Goal: Task Accomplishment & Management: Use online tool/utility

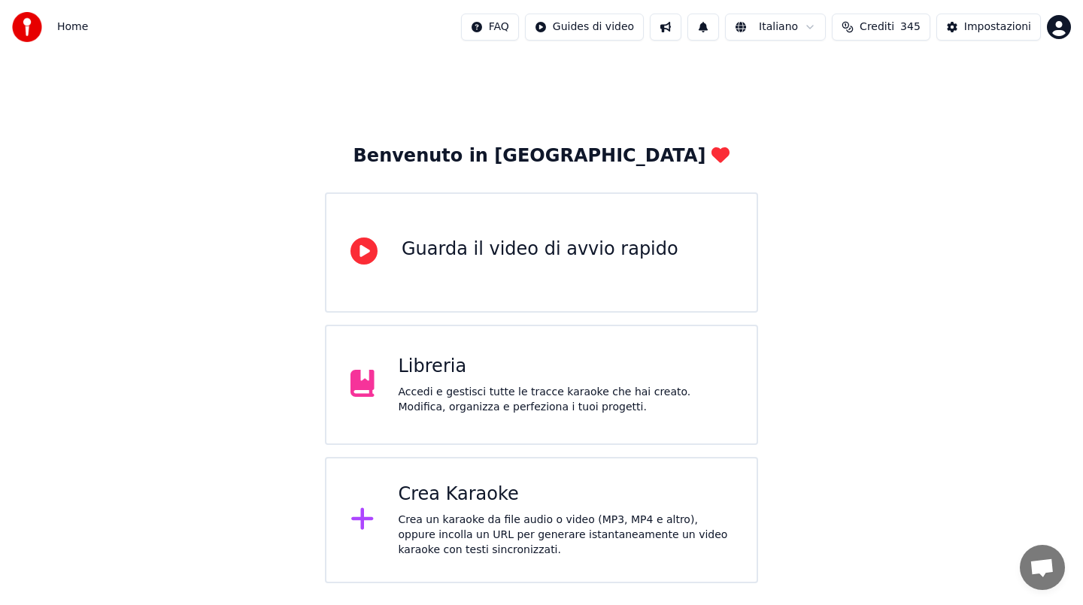
click at [514, 523] on div "Crea un karaoke da file audio o video (MP3, MP4 e altro), oppure incolla un URL…" at bounding box center [566, 535] width 335 height 45
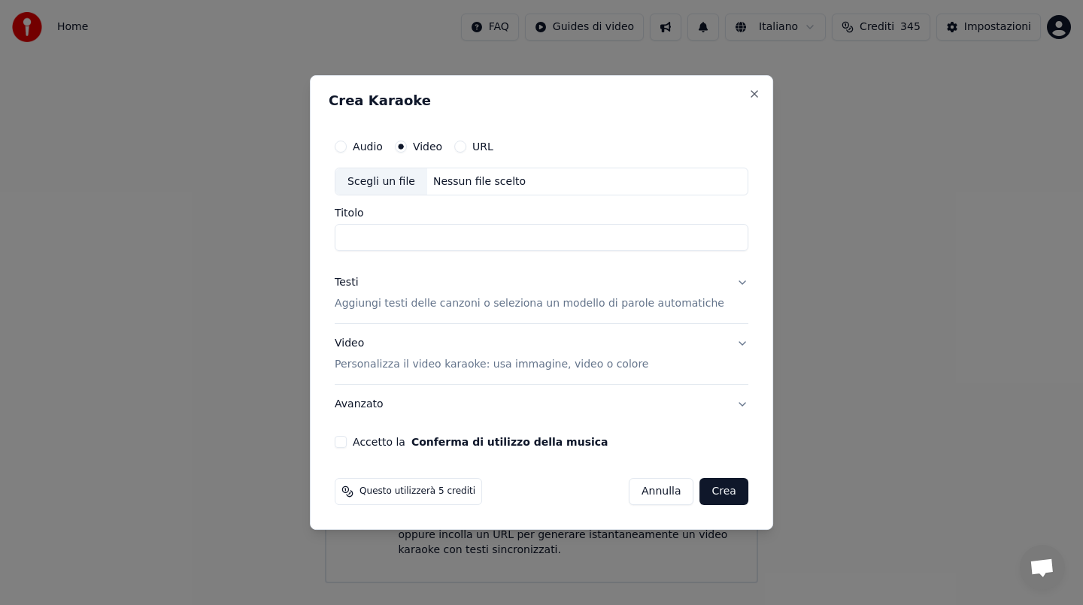
click at [502, 182] on div "Nessun file scelto" at bounding box center [479, 181] width 105 height 15
click at [648, 489] on button "Annulla" at bounding box center [661, 491] width 65 height 27
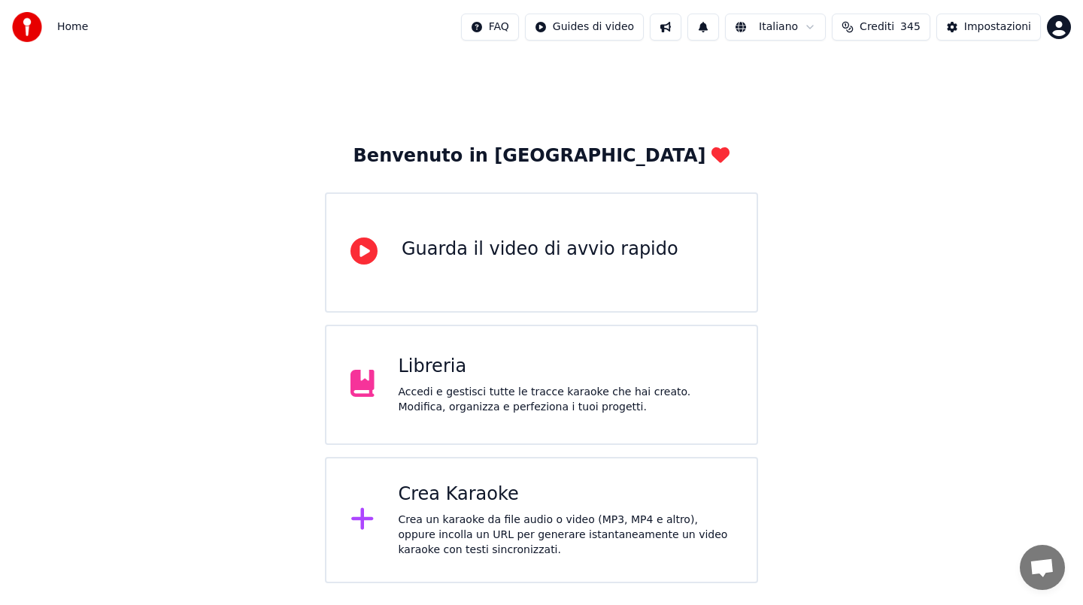
click at [523, 495] on div "Crea Karaoke" at bounding box center [566, 495] width 335 height 24
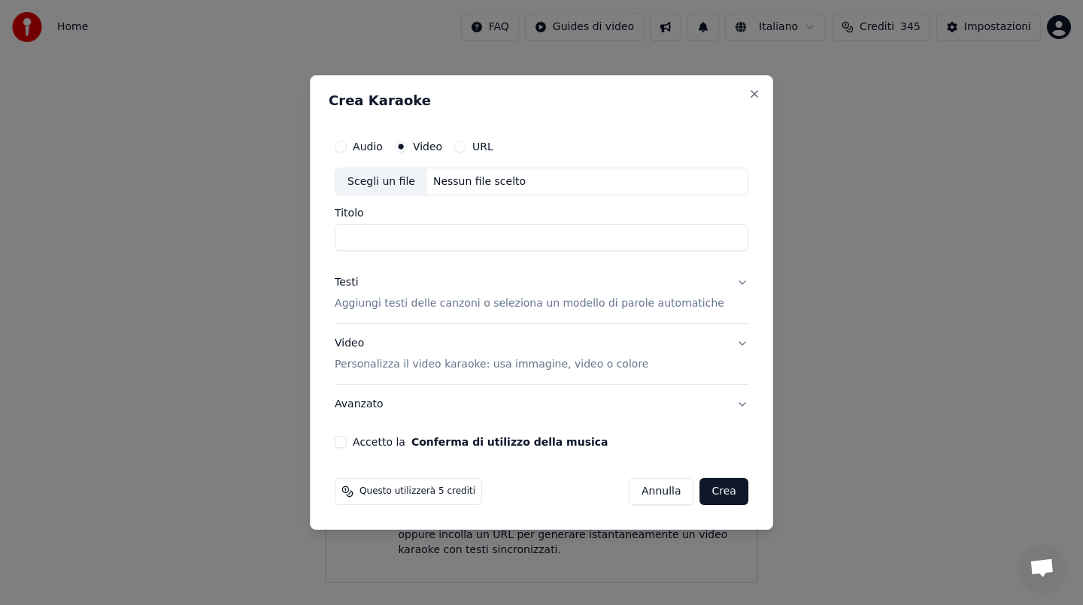
click at [542, 170] on div "Scegli un file Nessun file scelto" at bounding box center [542, 182] width 414 height 29
type input "**********"
click at [358, 278] on div "Testi" at bounding box center [346, 283] width 23 height 15
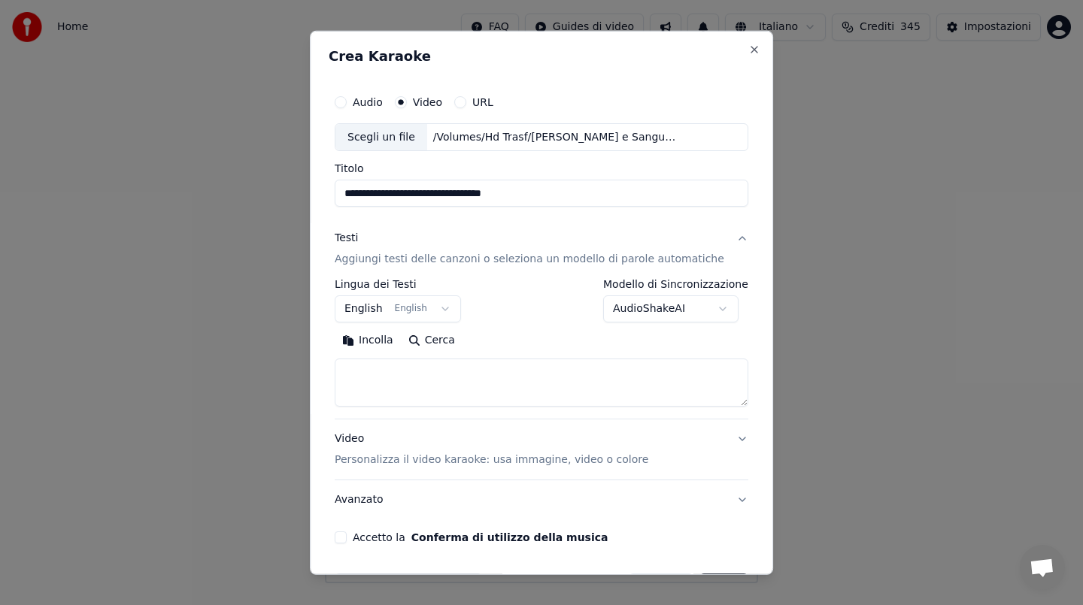
click at [390, 342] on button "Incolla" at bounding box center [368, 341] width 66 height 24
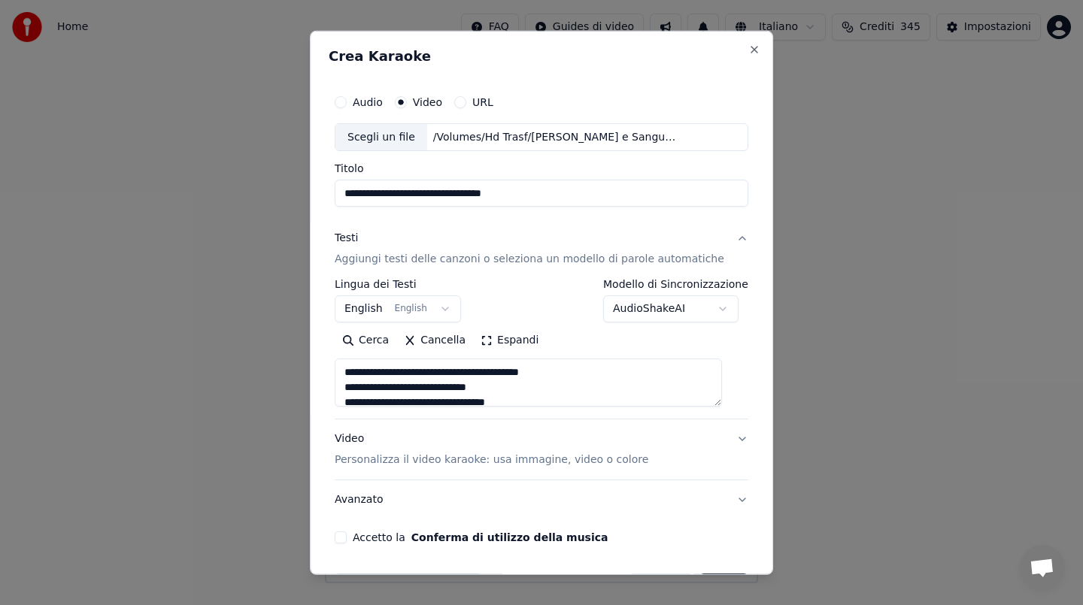
drag, startPoint x: 358, startPoint y: 387, endPoint x: 358, endPoint y: 352, distance: 34.6
click at [358, 352] on div "Cerca Cancella Espandi" at bounding box center [542, 368] width 414 height 78
type textarea "**********"
click at [347, 534] on button "Accetto la Conferma di utilizzo della musica" at bounding box center [341, 538] width 12 height 12
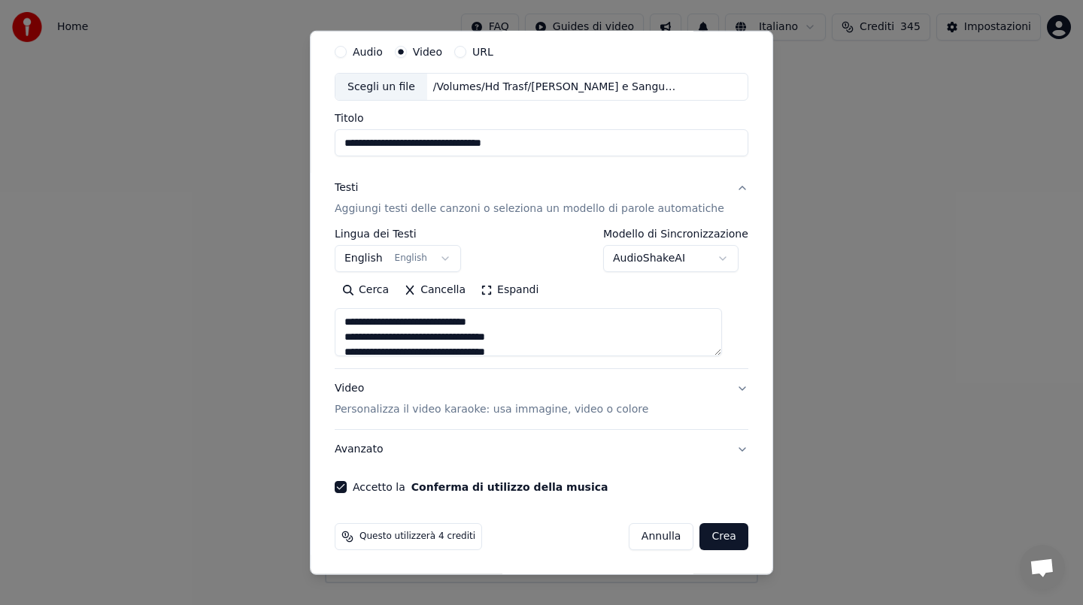
click at [715, 539] on button "Crea" at bounding box center [724, 536] width 48 height 27
select select "**"
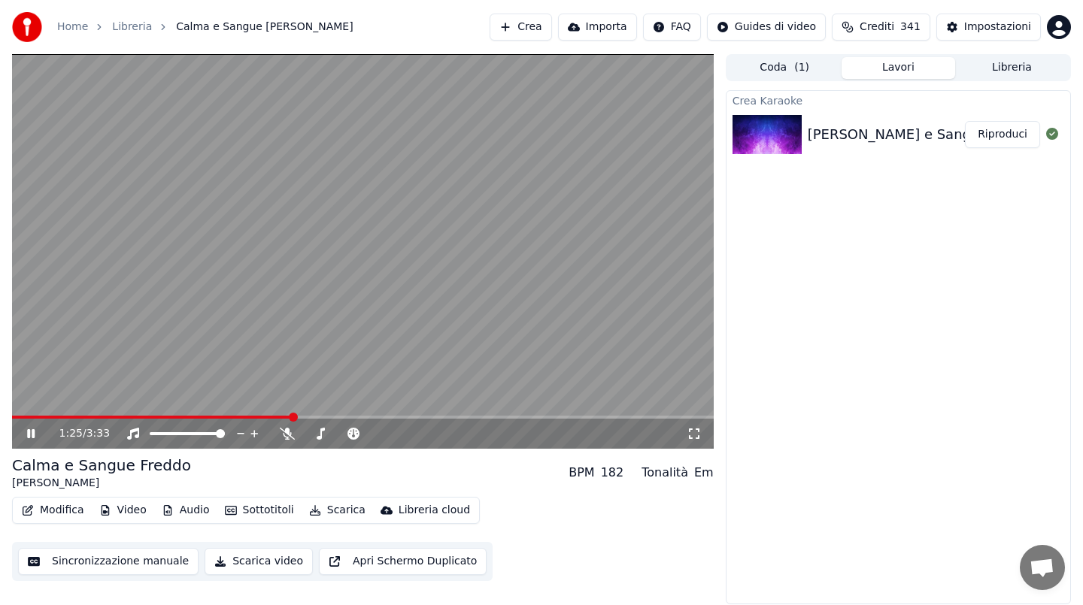
click at [458, 262] on video at bounding box center [363, 251] width 702 height 395
click at [286, 432] on icon at bounding box center [287, 434] width 15 height 12
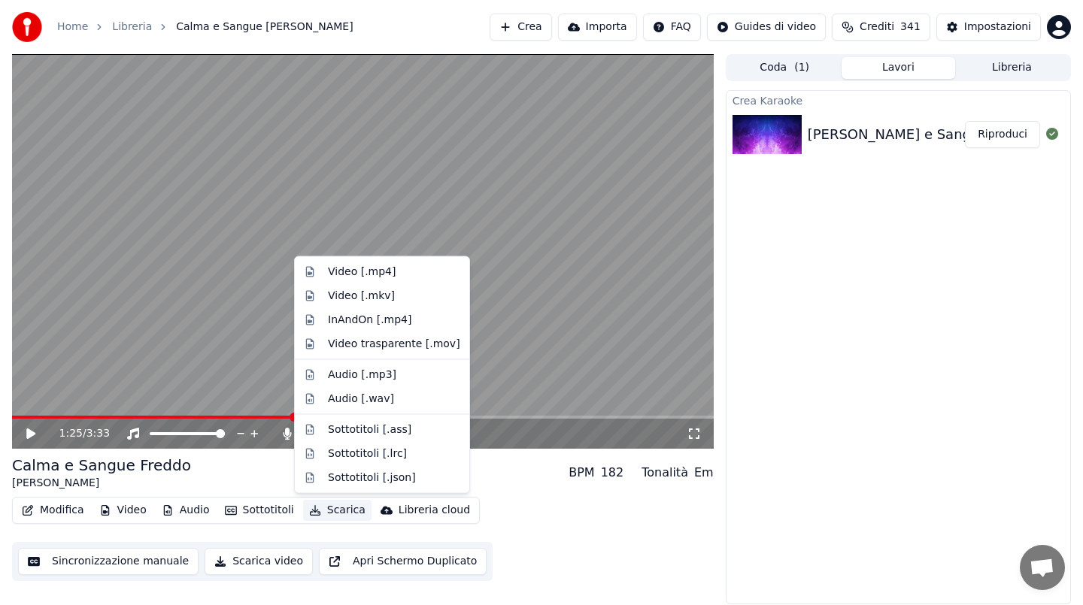
click at [335, 510] on button "Scarica" at bounding box center [337, 510] width 68 height 21
click at [362, 275] on div "Video [.mp4]" at bounding box center [362, 272] width 68 height 15
